Goal: Task Accomplishment & Management: Use online tool/utility

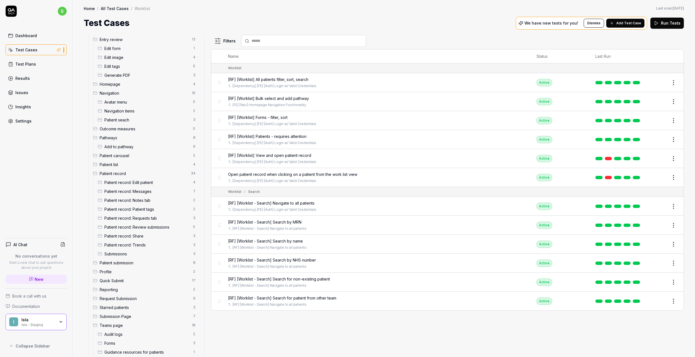
scroll to position [135, 0]
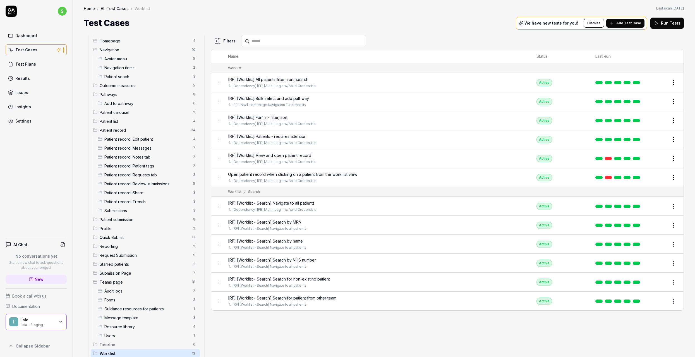
click at [133, 88] on div "Outcome measures 5" at bounding box center [145, 85] width 109 height 9
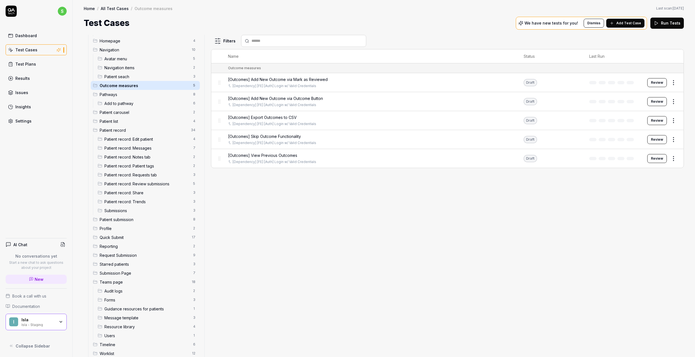
scroll to position [135, 0]
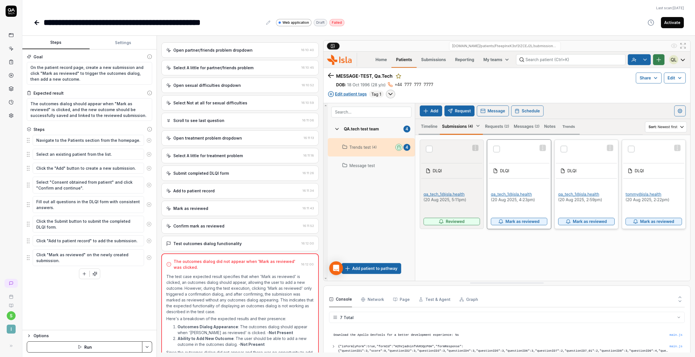
scroll to position [43, 0]
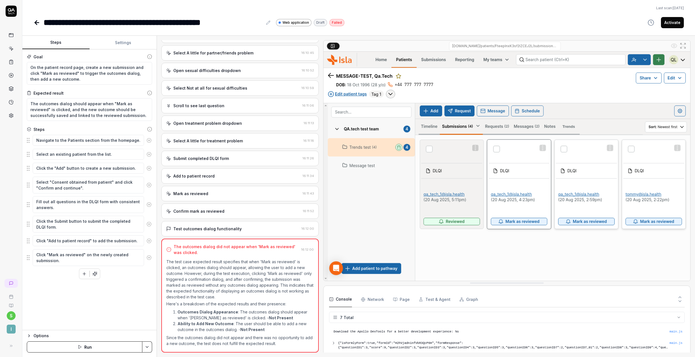
click at [80, 350] on button "Run" at bounding box center [85, 346] width 116 height 11
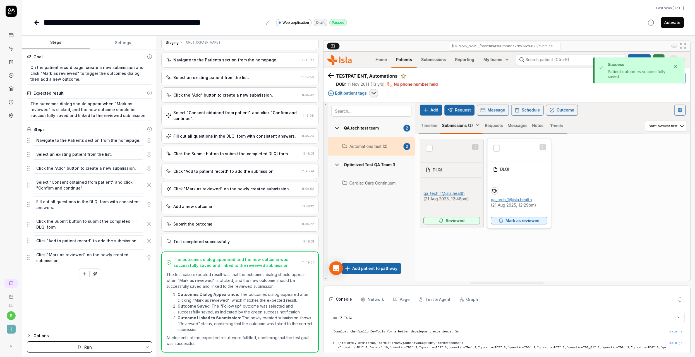
scroll to position [43, 0]
click at [673, 25] on button "Activate" at bounding box center [672, 22] width 23 height 11
type textarea "*"
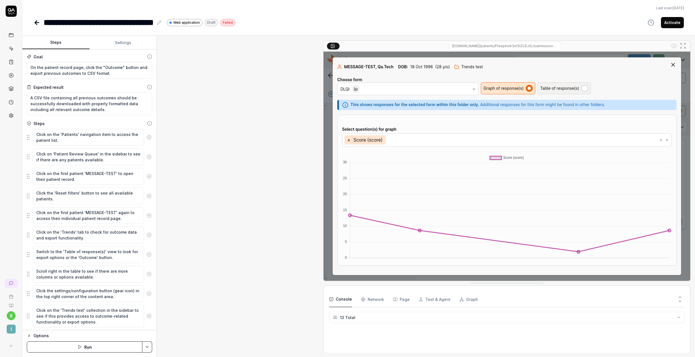
type textarea "*"
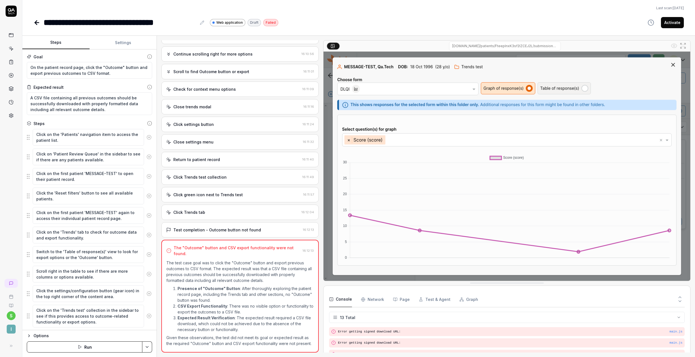
click at [101, 342] on button "Run" at bounding box center [85, 346] width 116 height 11
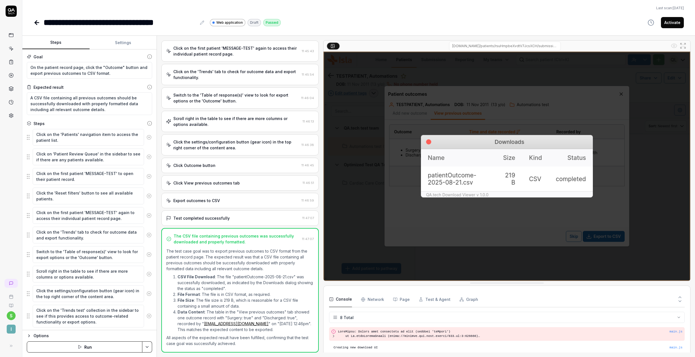
scroll to position [54, 0]
click at [667, 27] on button "Activate" at bounding box center [672, 22] width 23 height 11
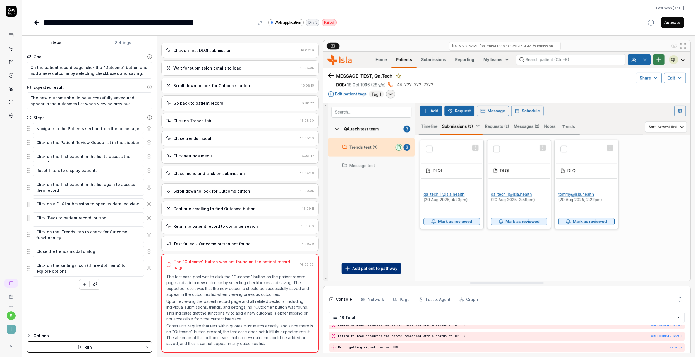
click at [94, 342] on button "Run" at bounding box center [85, 346] width 116 height 11
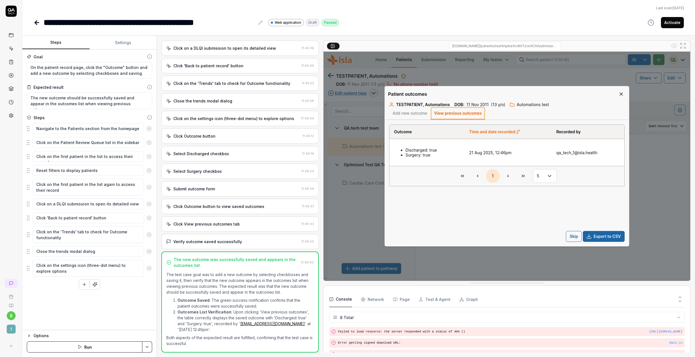
scroll to position [54, 0]
click at [669, 23] on button "Activate" at bounding box center [672, 22] width 23 height 11
type textarea "*"
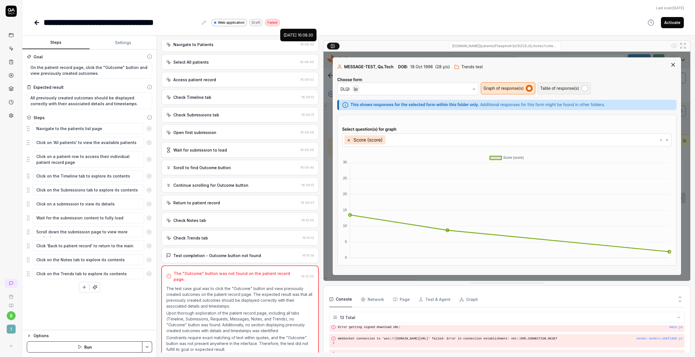
scroll to position [29, 0]
click at [76, 348] on button "Run" at bounding box center [85, 346] width 116 height 11
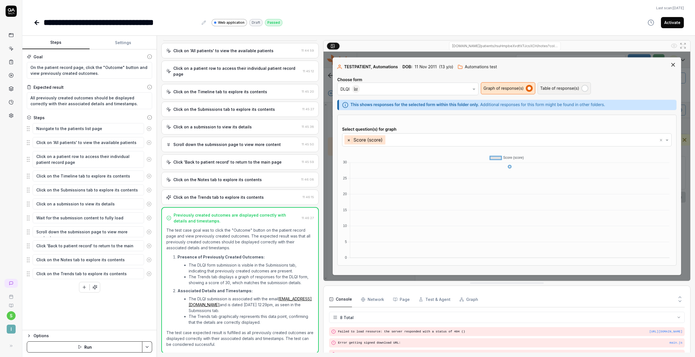
scroll to position [54, 0]
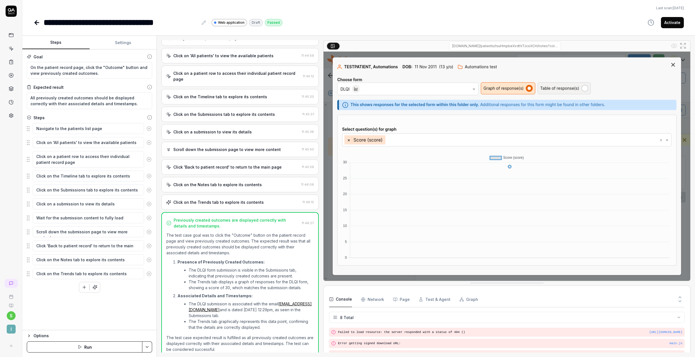
click at [667, 21] on button "Activate" at bounding box center [672, 22] width 23 height 11
type textarea "*"
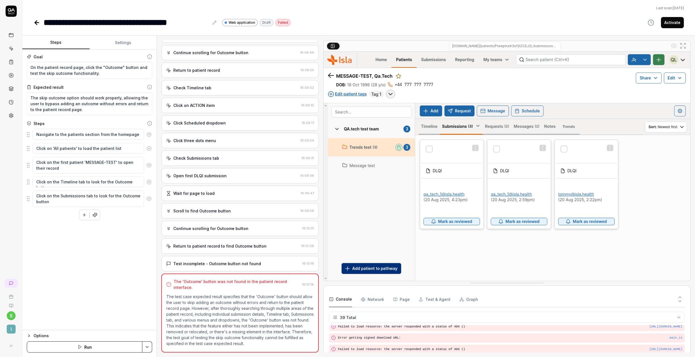
scroll to position [502, 0]
click at [85, 345] on button "Run" at bounding box center [85, 346] width 116 height 11
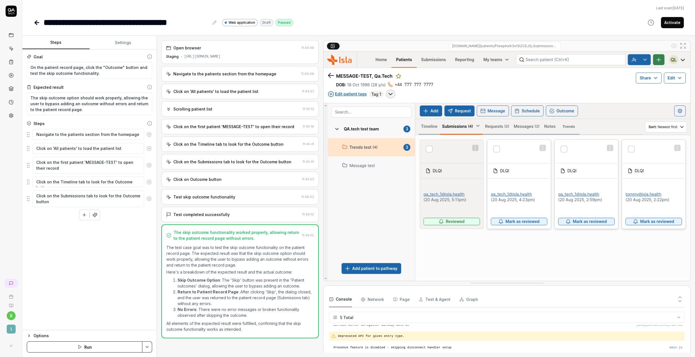
scroll to position [16, 0]
click at [667, 21] on button "Activate" at bounding box center [672, 22] width 23 height 11
type textarea "*"
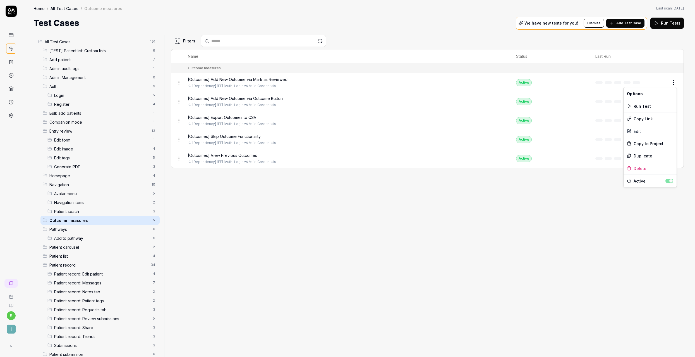
click at [673, 84] on html "s I Home / All Test Cases / Outcome measures Home / All Test Cases / Outcome me…" at bounding box center [347, 178] width 695 height 357
click at [652, 106] on div "Run Test" at bounding box center [650, 106] width 53 height 12
click at [673, 100] on html "s I Home / All Test Cases / Outcome measures Home / All Test Cases / Outcome me…" at bounding box center [347, 178] width 695 height 357
click at [647, 122] on div "Run Test" at bounding box center [650, 125] width 53 height 12
click at [676, 121] on html "Run started s I Home / All Test Cases / Outcome measures Home / All Test Cases …" at bounding box center [347, 178] width 695 height 357
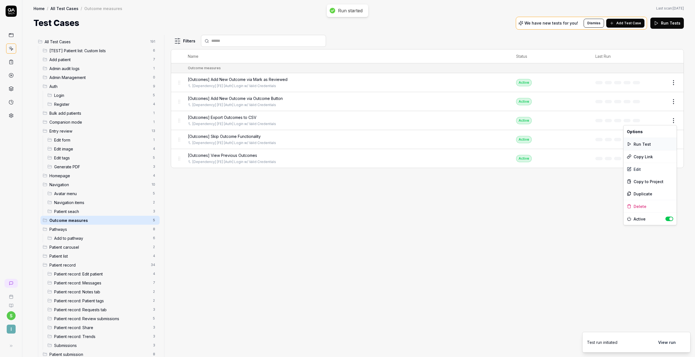
click at [652, 142] on div "Run Test" at bounding box center [650, 144] width 53 height 12
click at [675, 139] on html "Run started s I Home / All Test Cases / Outcome measures Home / All Test Cases …" at bounding box center [347, 178] width 695 height 357
click at [641, 164] on div "Run Test" at bounding box center [650, 163] width 53 height 12
click at [678, 157] on html "Run started s I Home / All Test Cases / Outcome measures Home / All Test Cases …" at bounding box center [347, 178] width 695 height 357
click at [641, 181] on div "Run Test" at bounding box center [650, 182] width 53 height 12
